Goal: Use online tool/utility: Utilize a website feature to perform a specific function

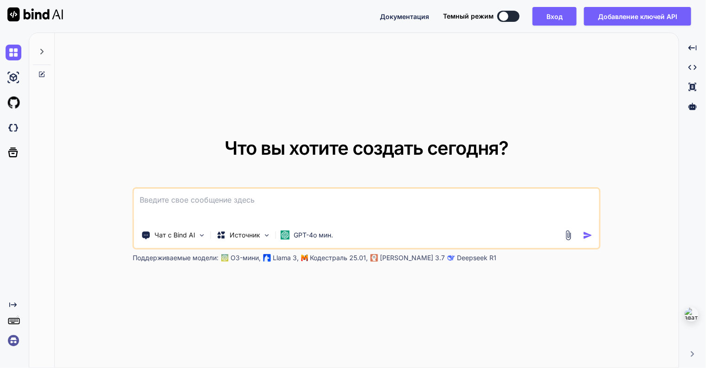
click at [458, 86] on div "Что вы хотите создать [DATE]? Чат с Bind AI Источник GPT-4o мин. Поддерживаемые…" at bounding box center [367, 200] width 624 height 335
click at [558, 16] on button "Вход" at bounding box center [555, 16] width 44 height 19
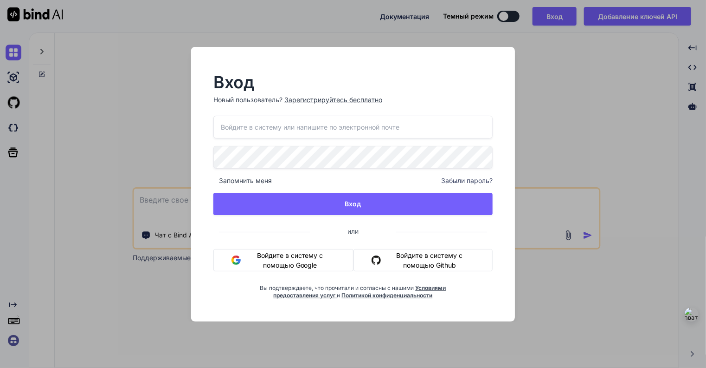
click at [294, 249] on button "Войдите в систему с помощью Google" at bounding box center [283, 260] width 140 height 22
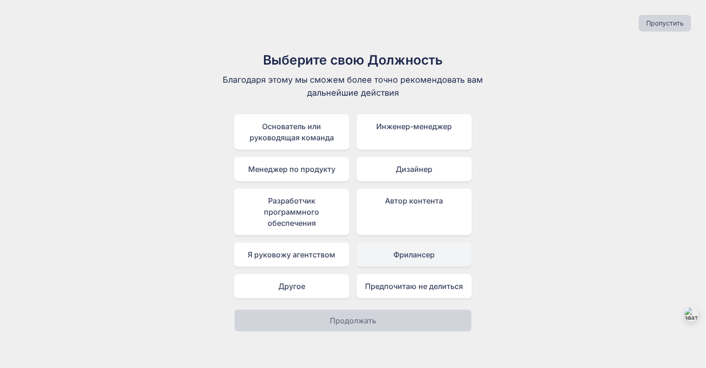
click at [416, 253] on div "Фрилансер" at bounding box center [414, 254] width 115 height 24
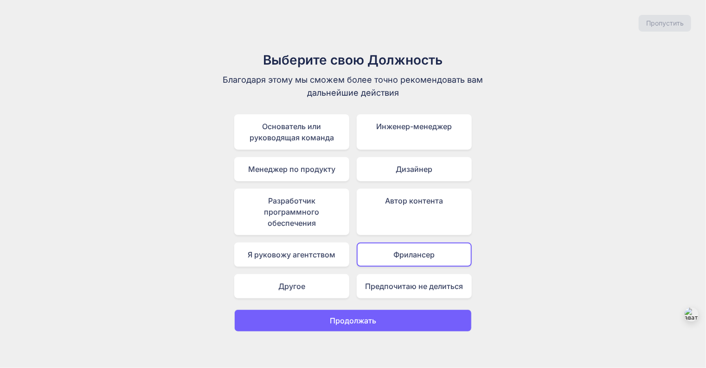
click at [372, 319] on p "Продолжать" at bounding box center [353, 320] width 46 height 11
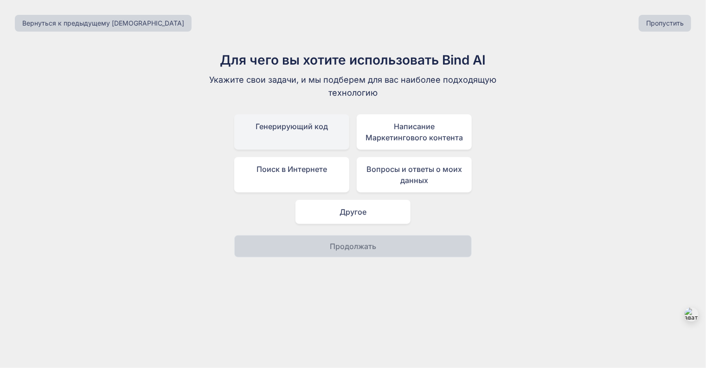
click at [322, 130] on div "Генерирующий код" at bounding box center [291, 131] width 115 height 35
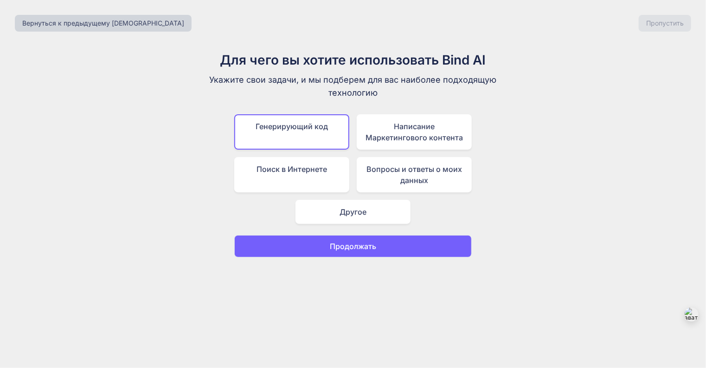
click at [369, 246] on p "Продолжать" at bounding box center [353, 245] width 46 height 11
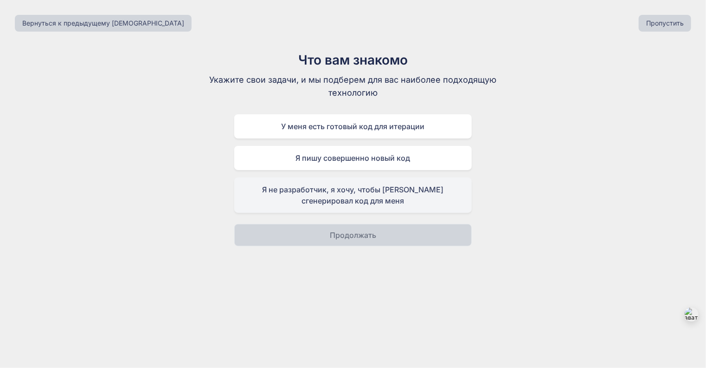
click at [365, 193] on div "Я не разработчик, я хочу, чтобы [PERSON_NAME] сгенерировал код для меня" at bounding box center [353, 194] width 238 height 35
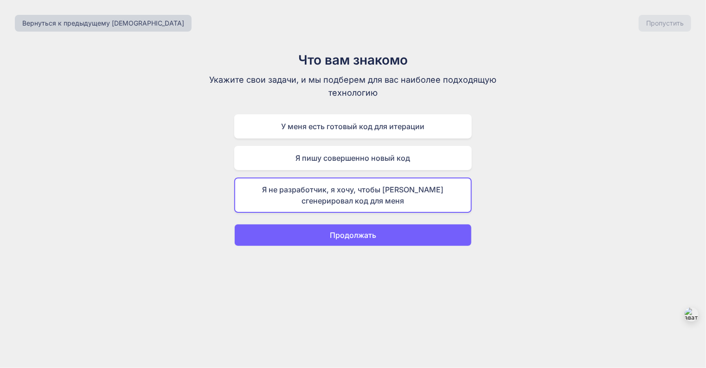
click at [368, 232] on p "Продолжать" at bounding box center [353, 234] width 46 height 11
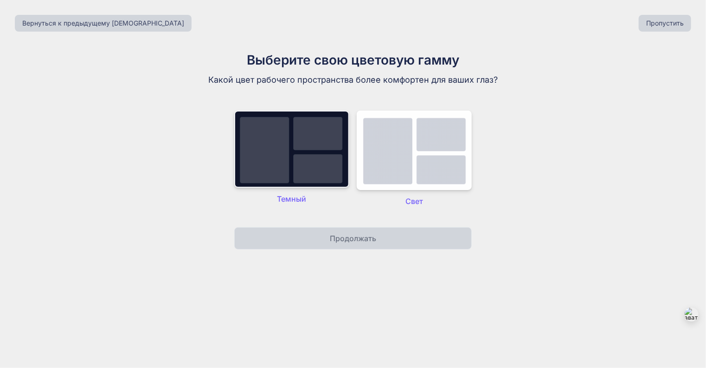
click at [320, 151] on img at bounding box center [291, 148] width 115 height 77
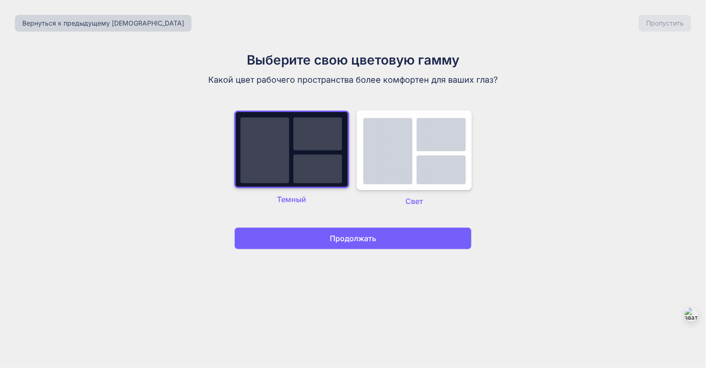
click at [362, 239] on p "Продолжать" at bounding box center [353, 237] width 46 height 11
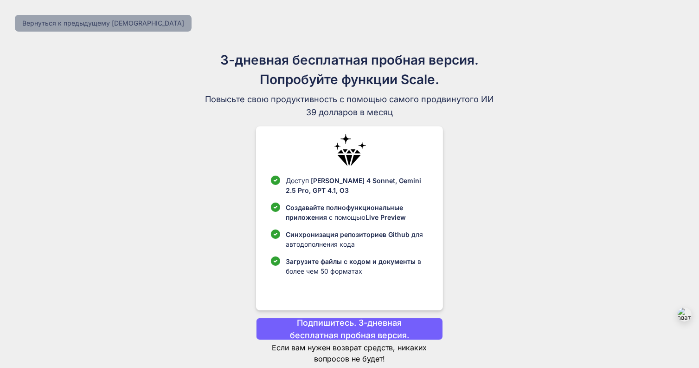
click at [100, 25] on button "Вернуться к предыдущему [DEMOGRAPHIC_DATA]" at bounding box center [103, 23] width 177 height 17
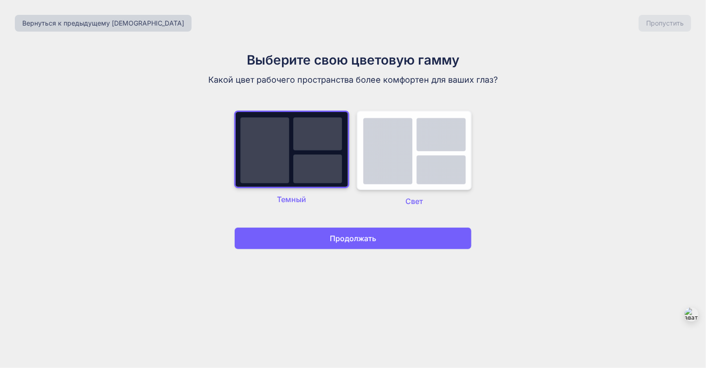
click at [425, 158] on img at bounding box center [414, 149] width 115 height 79
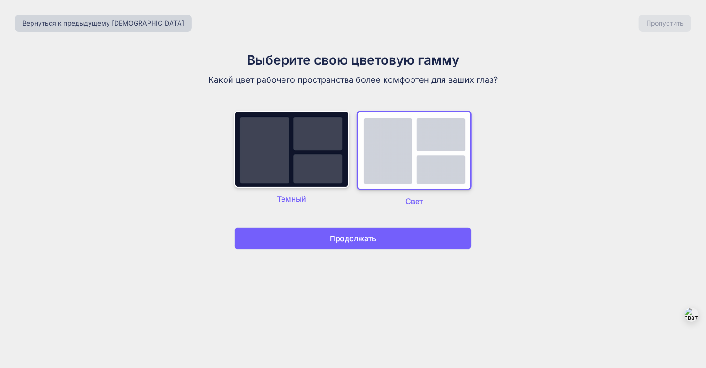
click at [371, 241] on p "Продолжать" at bounding box center [353, 237] width 46 height 11
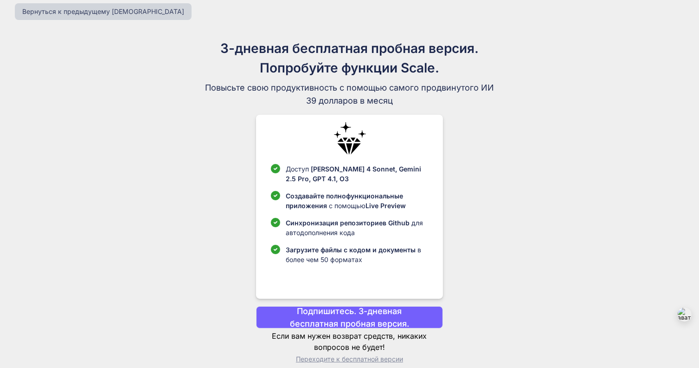
scroll to position [22, 0]
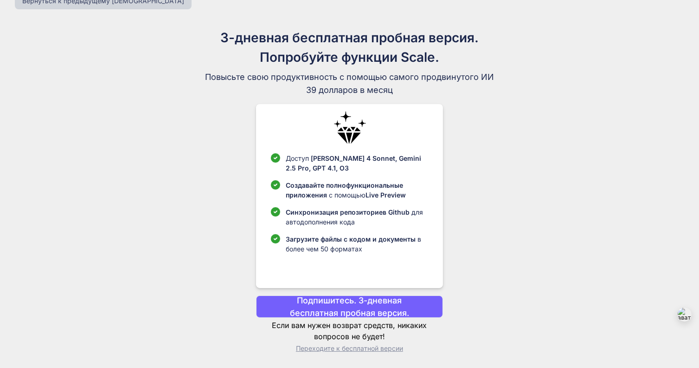
click at [363, 348] on p "Переходите к бесплатной версии" at bounding box center [349, 347] width 187 height 9
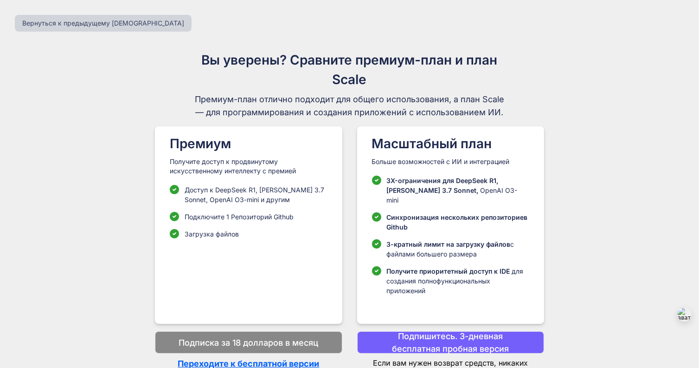
scroll to position [3, 0]
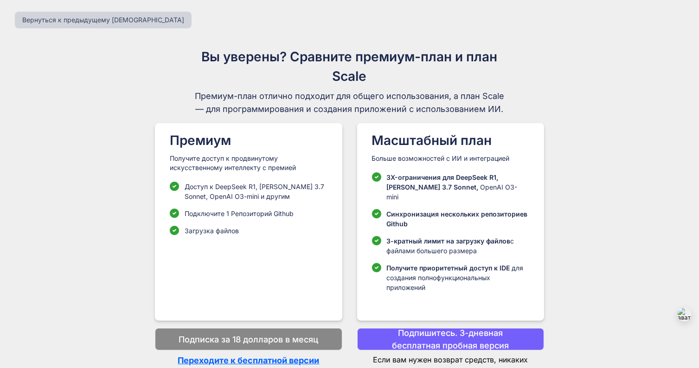
click at [249, 354] on p "Переходите к бесплатной версии" at bounding box center [248, 360] width 187 height 13
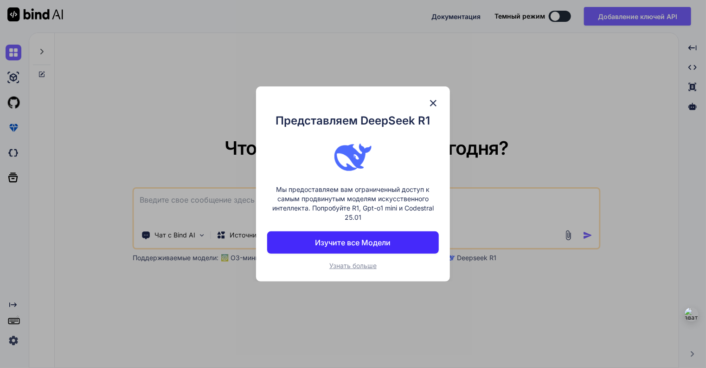
click at [352, 239] on p "Изучите все Модели" at bounding box center [354, 242] width 76 height 11
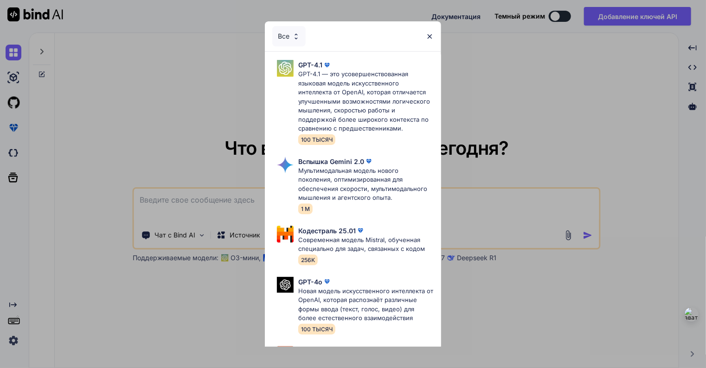
click at [431, 35] on img at bounding box center [430, 36] width 8 height 8
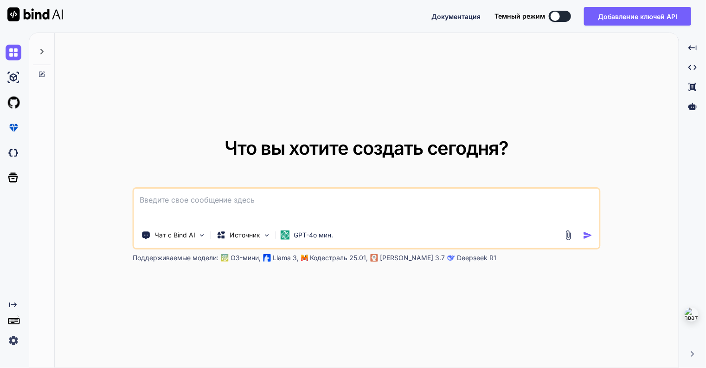
click at [566, 234] on img at bounding box center [568, 235] width 11 height 11
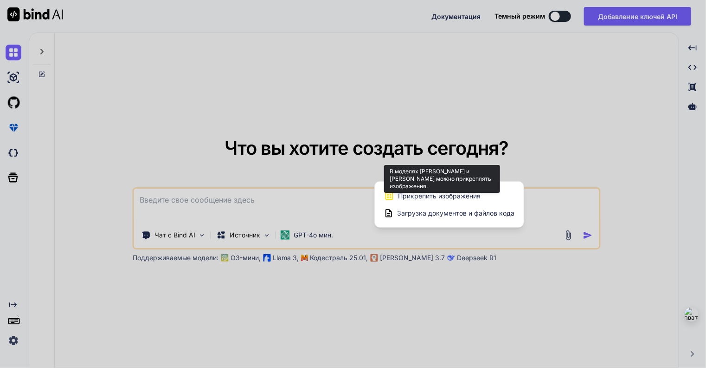
click at [436, 196] on span "Прикрепить изображения" at bounding box center [439, 195] width 83 height 9
click at [438, 195] on span "Прикрепить изображения" at bounding box center [439, 195] width 83 height 9
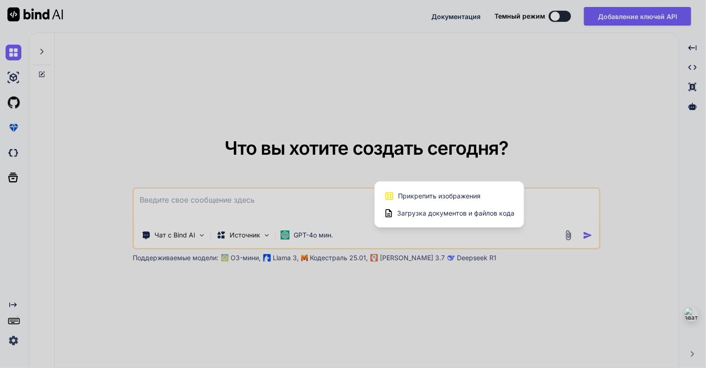
click at [419, 215] on span "Загрузка документов и файлов кода" at bounding box center [455, 212] width 117 height 9
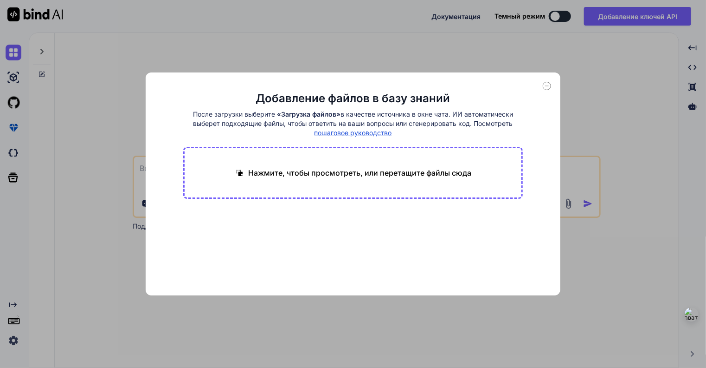
click at [567, 85] on div "Добавление файлов в базу знаний После загрузки выберите «Загрузка файлов» в кач…" at bounding box center [353, 184] width 706 height 368
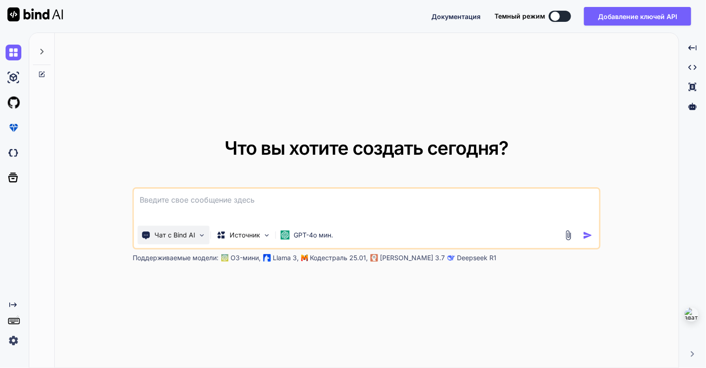
click at [196, 237] on div "Чат с Bind AI" at bounding box center [174, 235] width 72 height 19
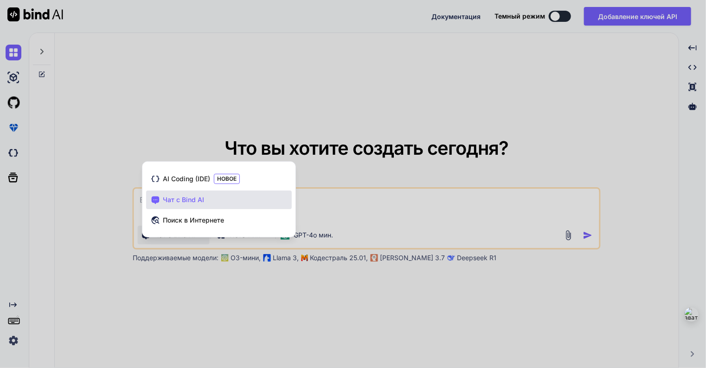
click at [191, 284] on div at bounding box center [353, 184] width 706 height 368
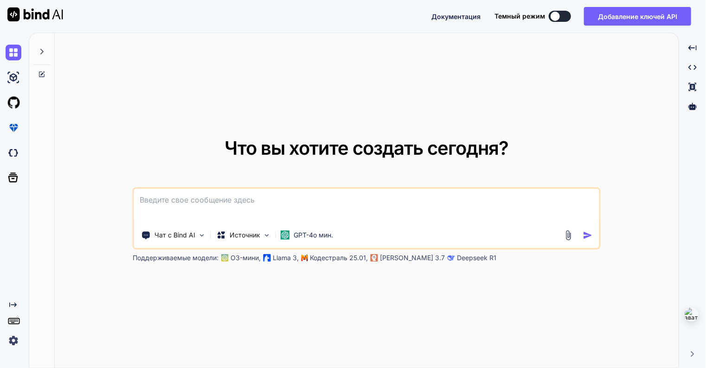
click at [568, 235] on img at bounding box center [568, 235] width 11 height 11
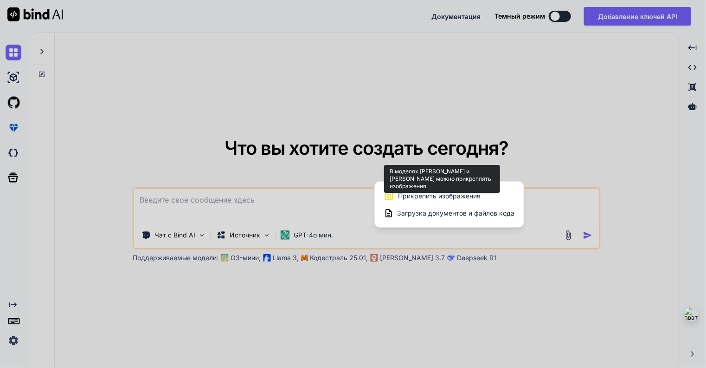
click at [434, 198] on span "Прикрепить изображения" at bounding box center [439, 195] width 83 height 9
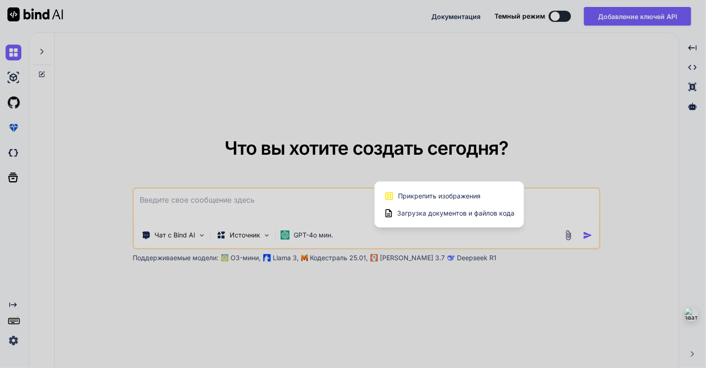
click at [465, 257] on div at bounding box center [353, 184] width 706 height 368
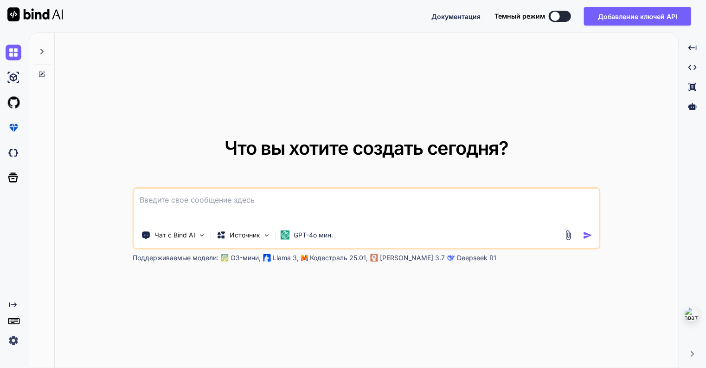
click at [457, 260] on p "Deepseek R1" at bounding box center [476, 257] width 39 height 9
click at [567, 236] on img at bounding box center [568, 235] width 11 height 11
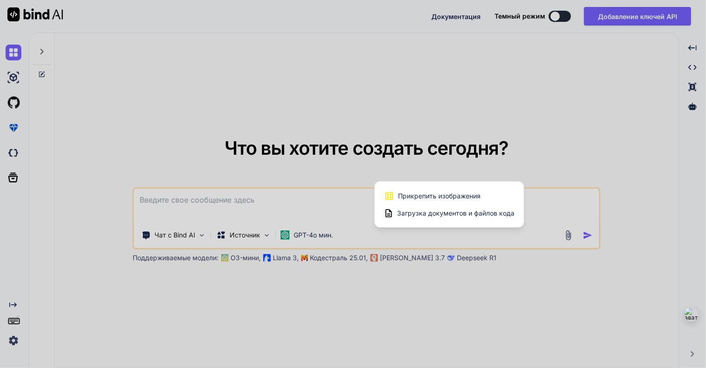
click at [265, 234] on div at bounding box center [353, 184] width 706 height 368
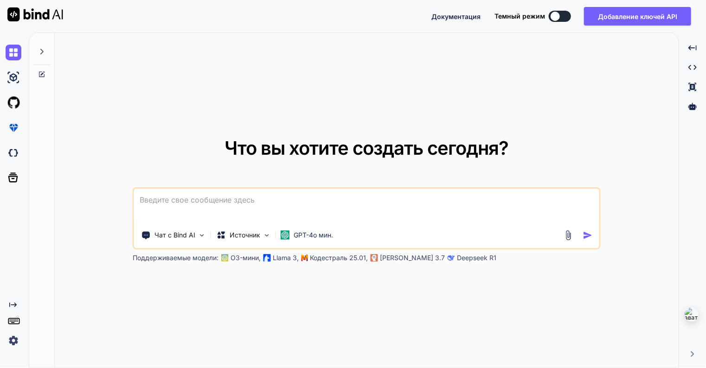
click at [265, 234] on img at bounding box center [267, 235] width 8 height 8
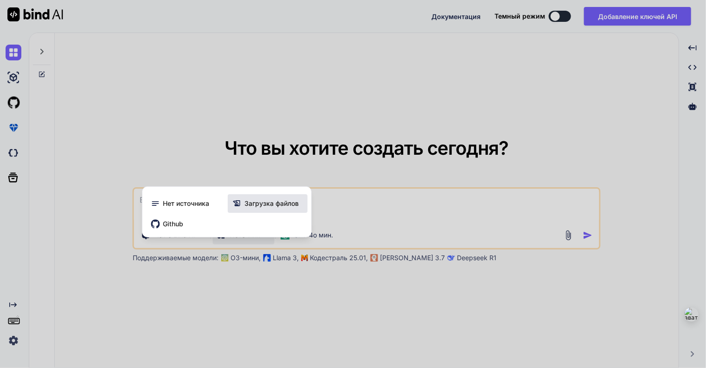
click at [272, 204] on span "Загрузка файлов" at bounding box center [272, 203] width 54 height 9
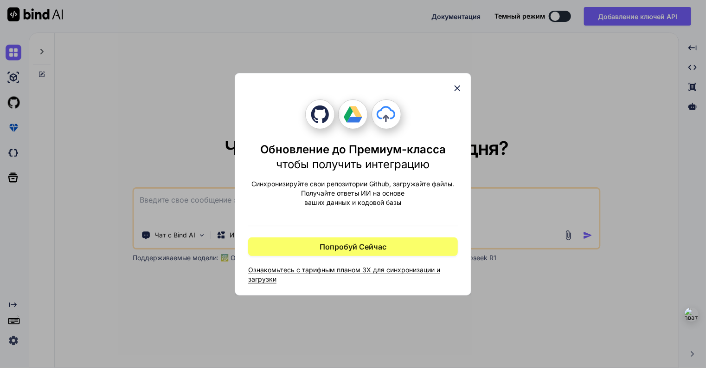
click at [458, 88] on icon at bounding box center [457, 88] width 10 height 10
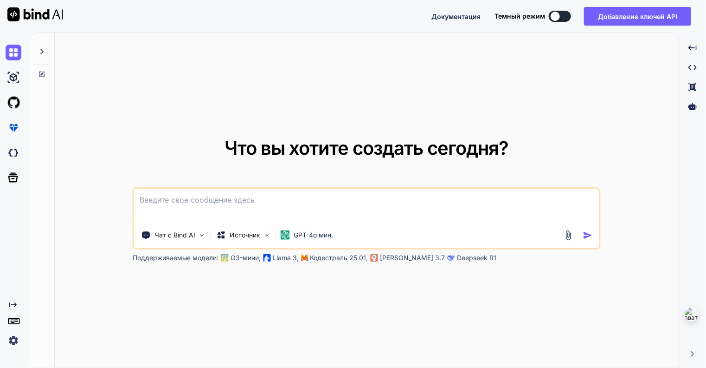
click at [570, 232] on img at bounding box center [568, 235] width 11 height 11
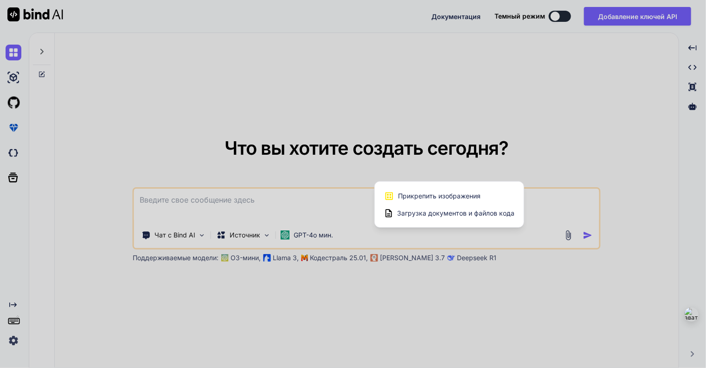
click at [495, 116] on div at bounding box center [353, 184] width 706 height 368
type textarea "x"
